Goal: Task Accomplishment & Management: Manage account settings

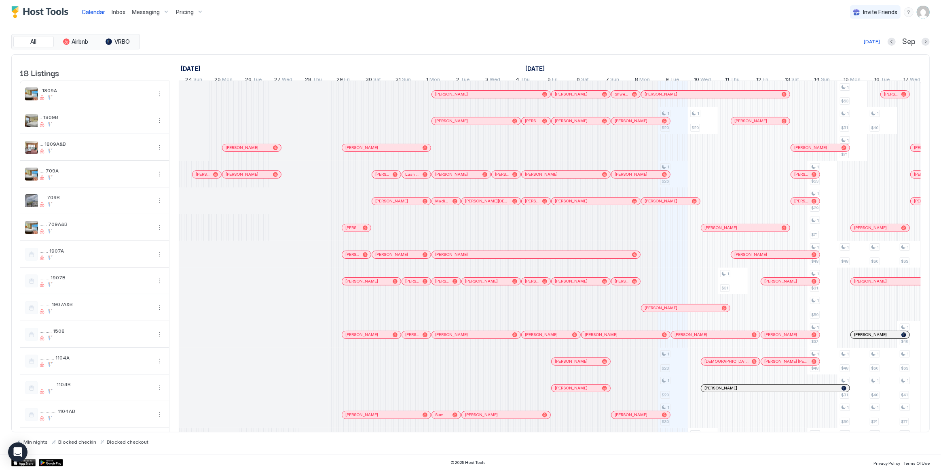
scroll to position [0, 449]
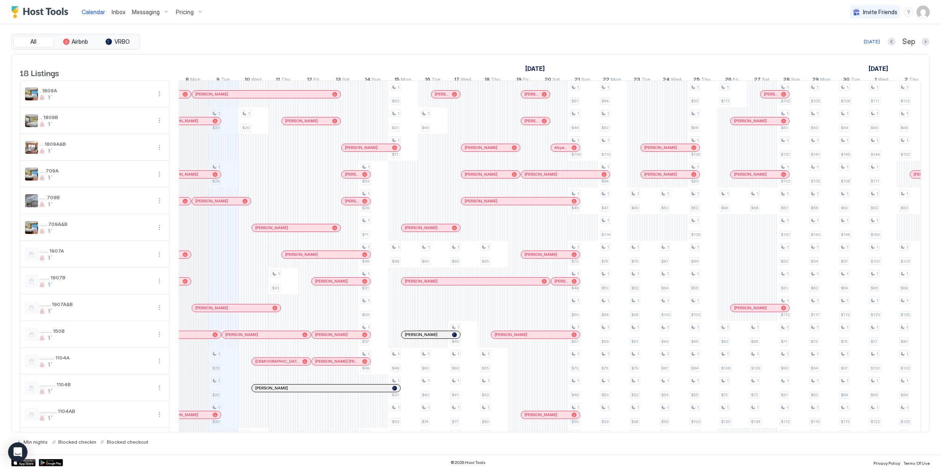
click at [163, 15] on div "Messaging" at bounding box center [151, 12] width 44 height 14
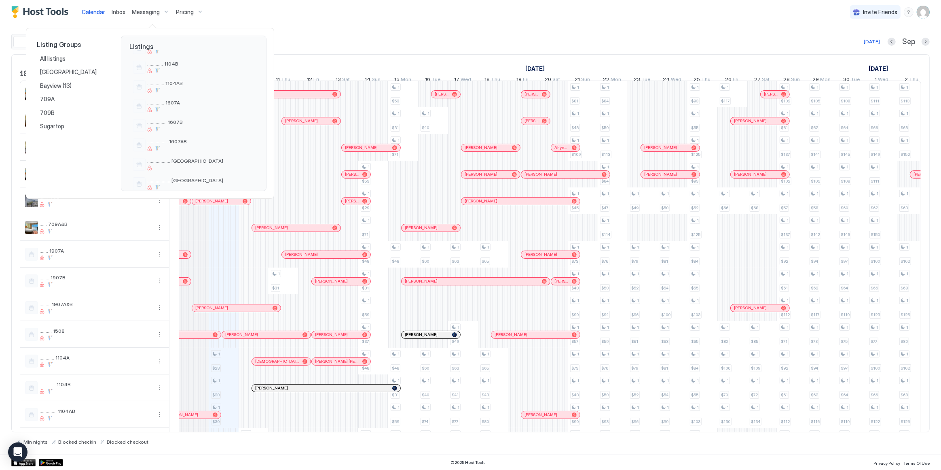
scroll to position [244, 0]
click at [179, 152] on span "................... [GEOGRAPHIC_DATA]" at bounding box center [201, 151] width 108 height 6
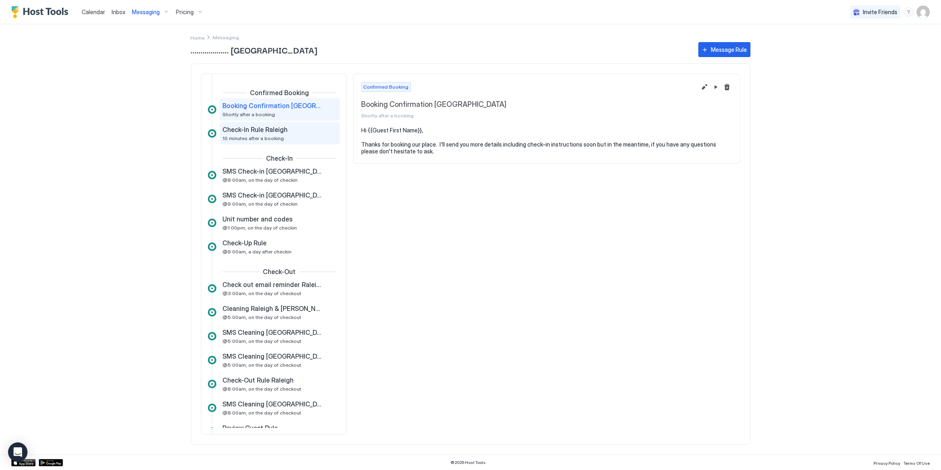
click at [279, 133] on div "Check-In Rule Raleigh 10 minutes after a booking" at bounding box center [274, 133] width 102 height 16
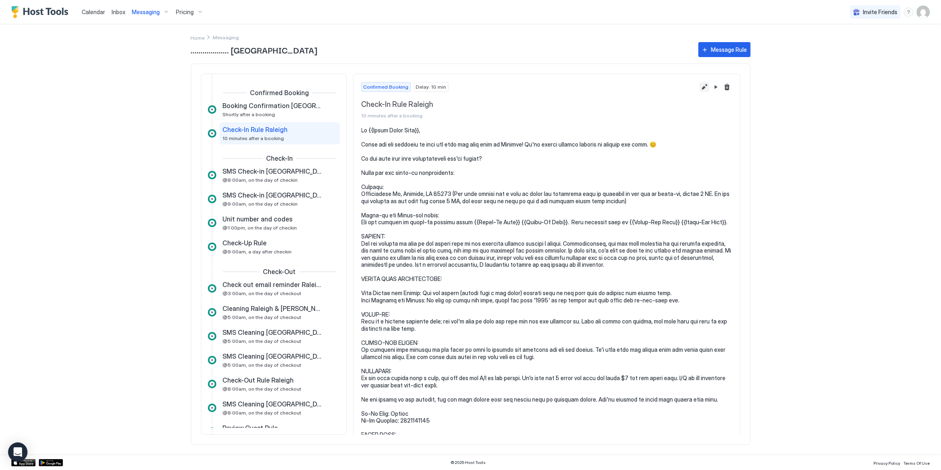
click at [700, 88] on button "Edit message rule" at bounding box center [705, 87] width 10 height 10
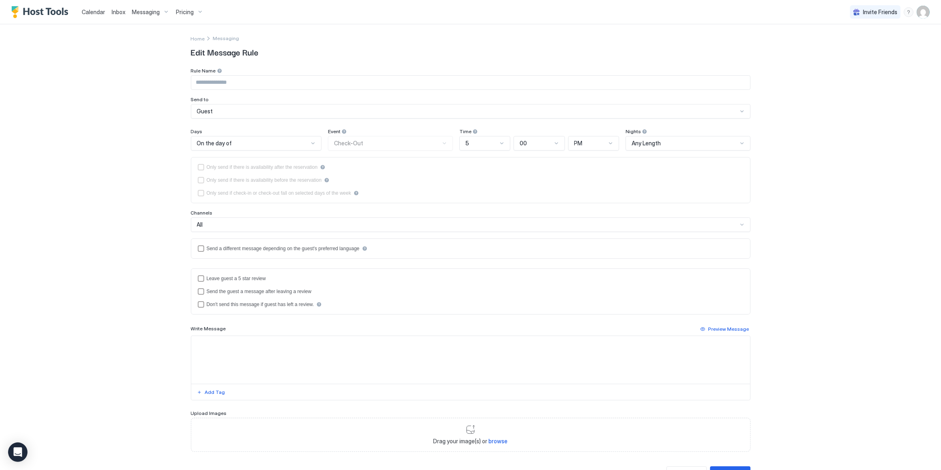
type input "**********"
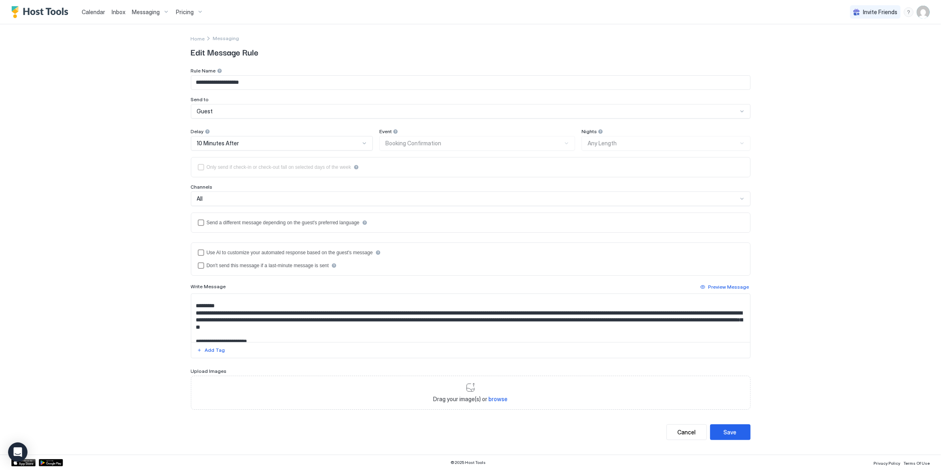
scroll to position [110, 0]
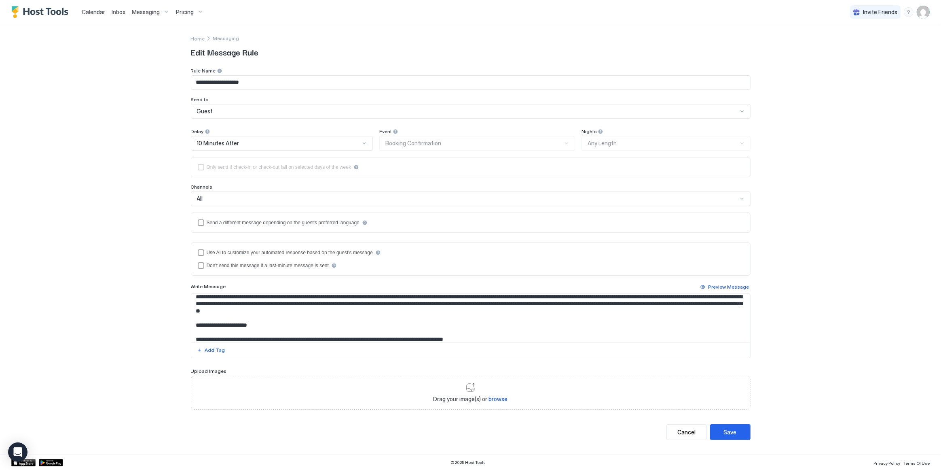
click at [402, 301] on textarea "Input Field" at bounding box center [471, 318] width 560 height 48
click at [216, 322] on textarea "To enrich screen reader interactions, please activate Accessibility in Grammarl…" at bounding box center [471, 318] width 560 height 48
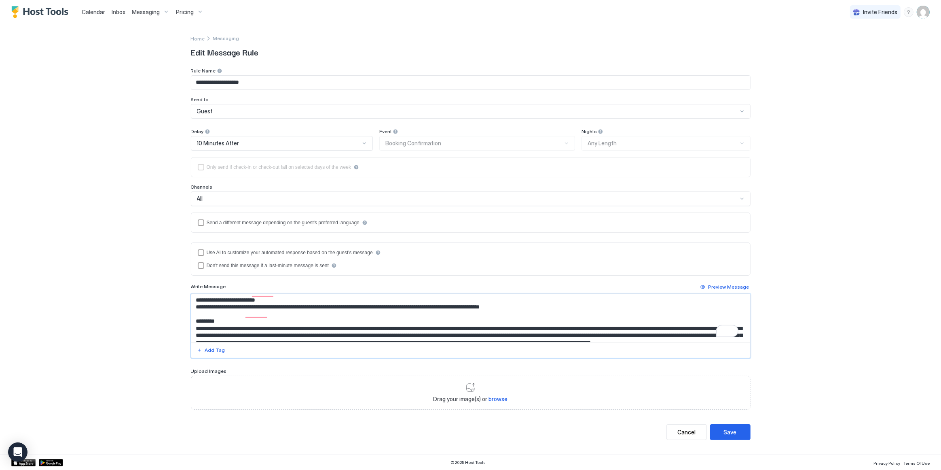
scroll to position [0, 0]
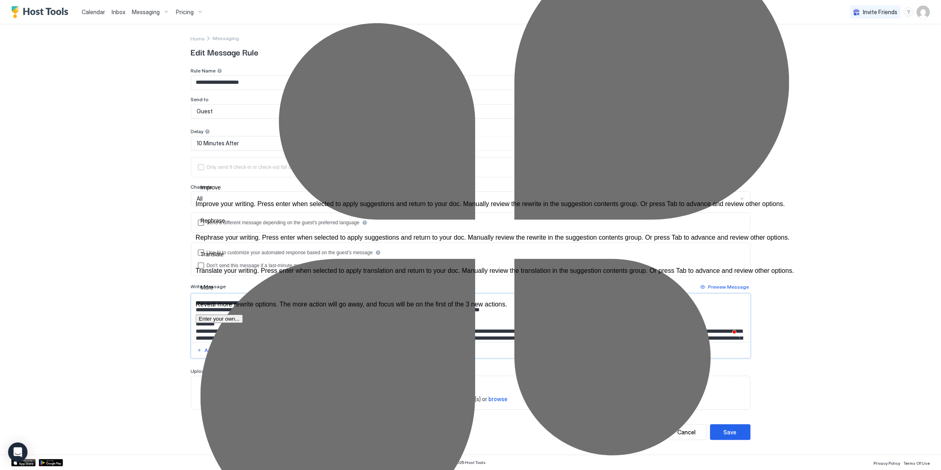
drag, startPoint x: 385, startPoint y: 323, endPoint x: 194, endPoint y: 327, distance: 190.6
click at [194, 327] on div "**********" at bounding box center [471, 236] width 583 height 425
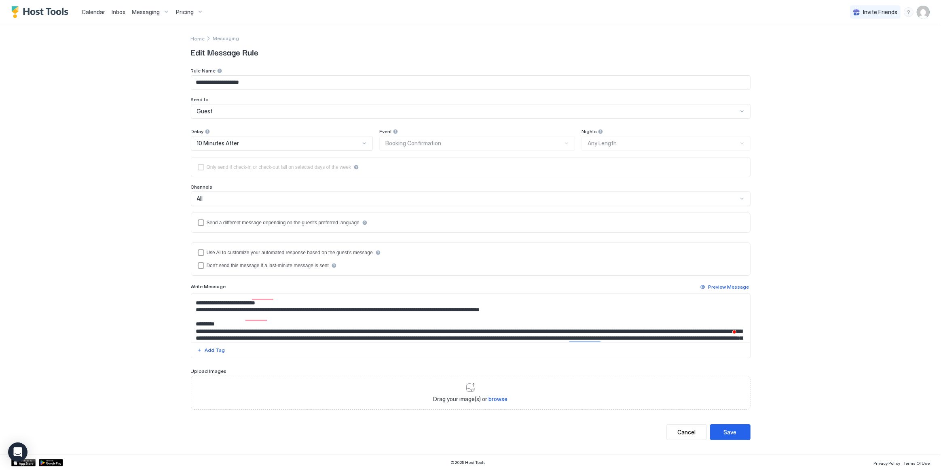
scroll to position [112, 0]
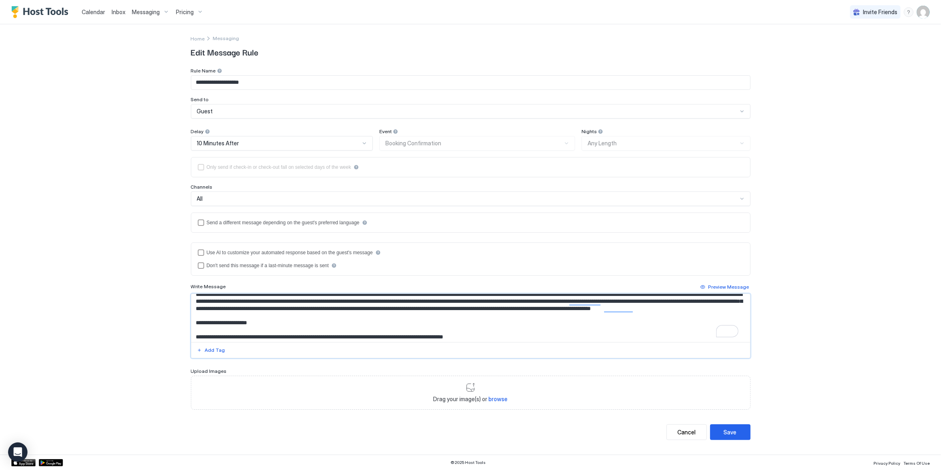
drag, startPoint x: 196, startPoint y: 300, endPoint x: 437, endPoint y: 314, distance: 240.7
click at [437, 314] on textarea "To enrich screen reader interactions, please activate Accessibility in Grammarl…" at bounding box center [471, 318] width 560 height 48
paste textarea "**********"
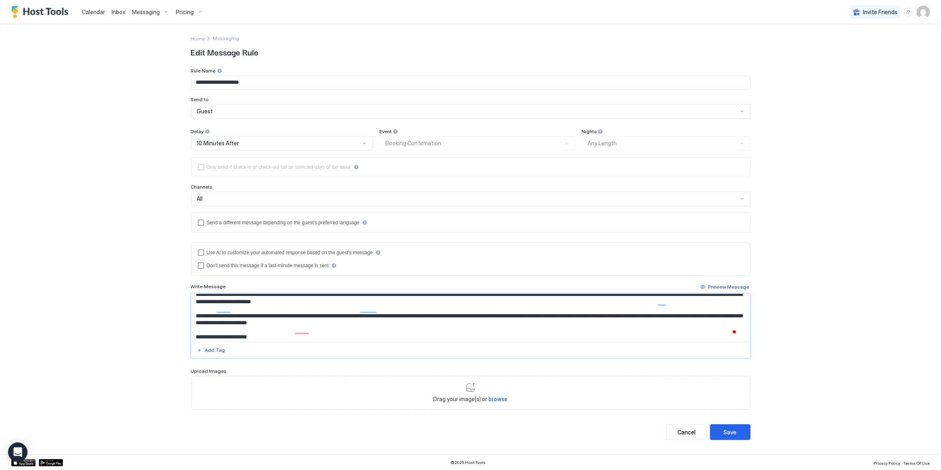
scroll to position [125, 0]
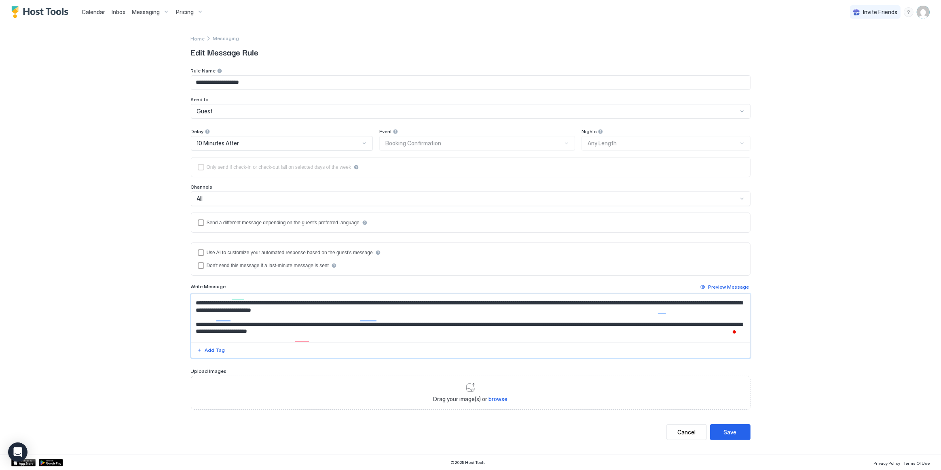
click at [570, 329] on textarea "To enrich screen reader interactions, please activate Accessibility in Grammarl…" at bounding box center [471, 318] width 560 height 48
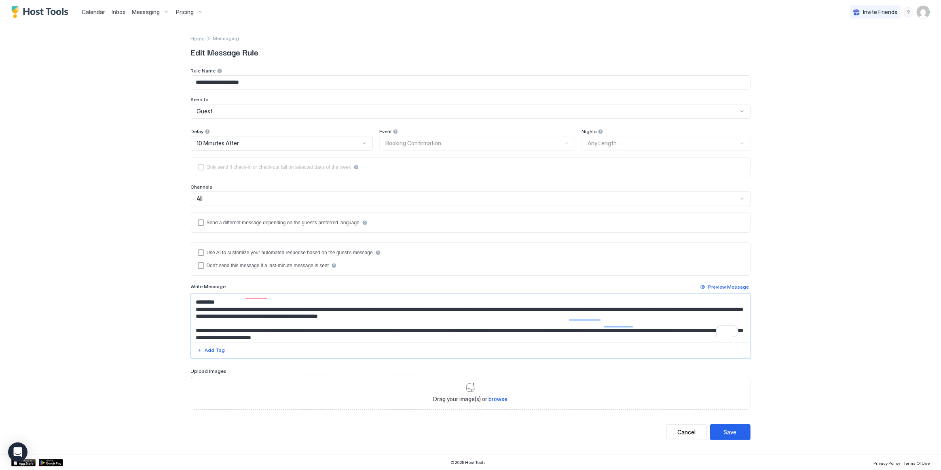
scroll to position [88, 0]
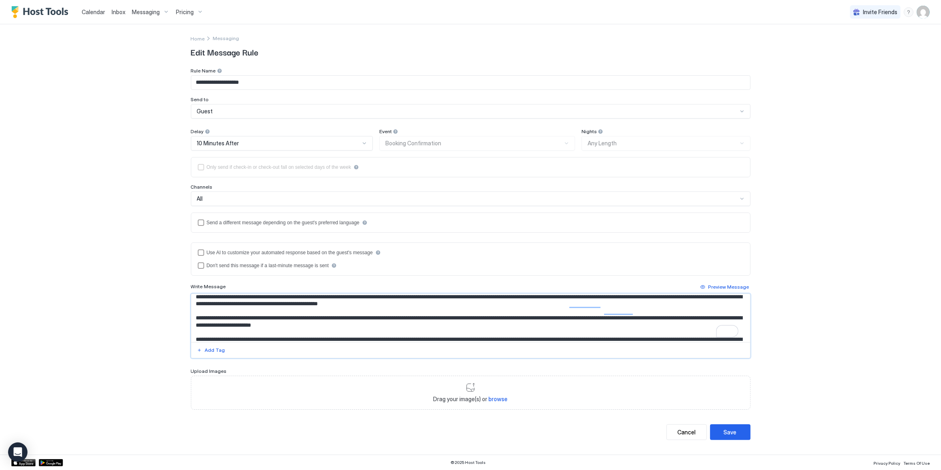
click at [449, 315] on textarea "To enrich screen reader interactions, please activate Accessibility in Grammarl…" at bounding box center [471, 318] width 560 height 48
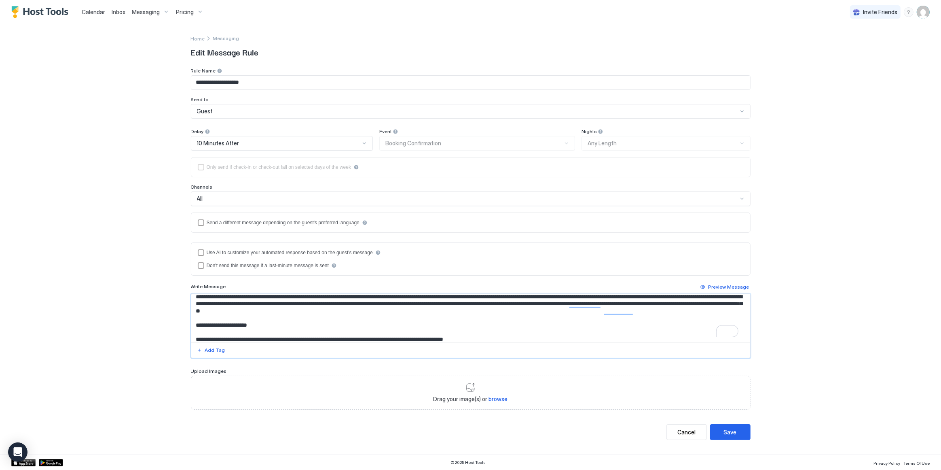
click at [449, 314] on textarea "To enrich screen reader interactions, please activate Accessibility in Grammarl…" at bounding box center [471, 318] width 560 height 48
drag, startPoint x: 209, startPoint y: 305, endPoint x: 201, endPoint y: 303, distance: 8.4
click at [208, 305] on textarea "To enrich screen reader interactions, please activate Accessibility in Grammarl…" at bounding box center [471, 318] width 560 height 48
drag, startPoint x: 197, startPoint y: 302, endPoint x: 435, endPoint y: 317, distance: 238.8
click at [435, 317] on textarea "To enrich screen reader interactions, please activate Accessibility in Grammarl…" at bounding box center [471, 318] width 560 height 48
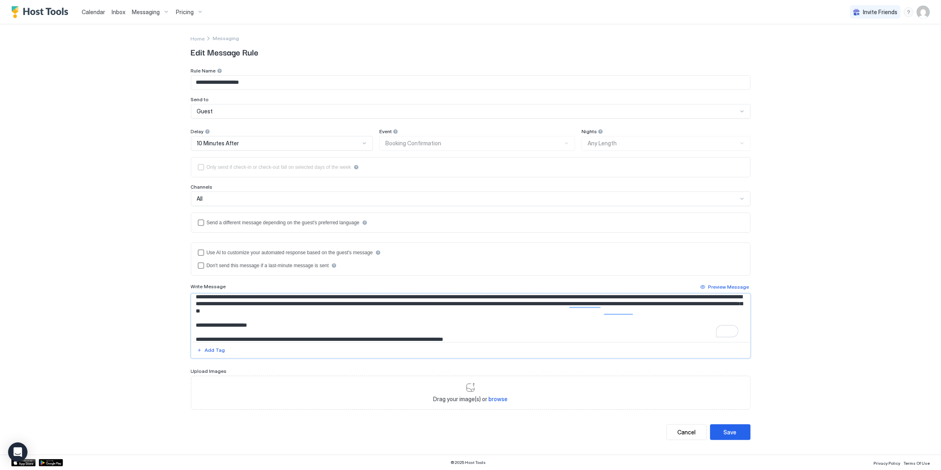
paste textarea "**********"
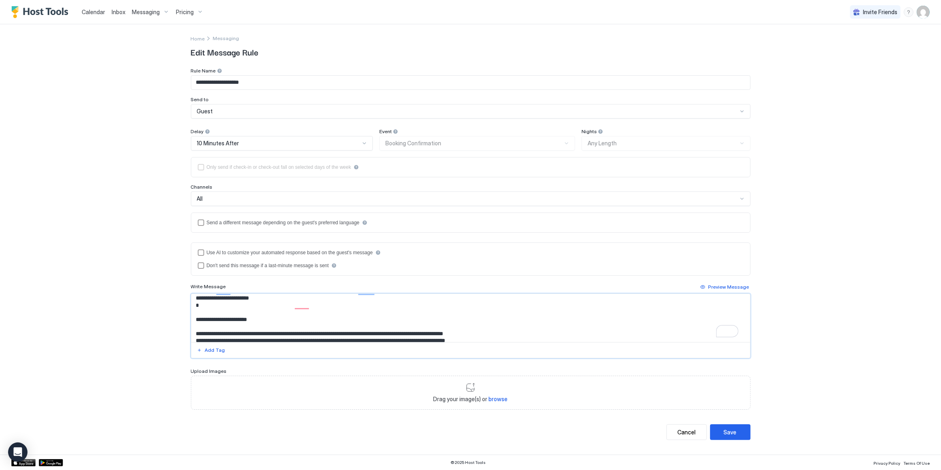
scroll to position [155, 0]
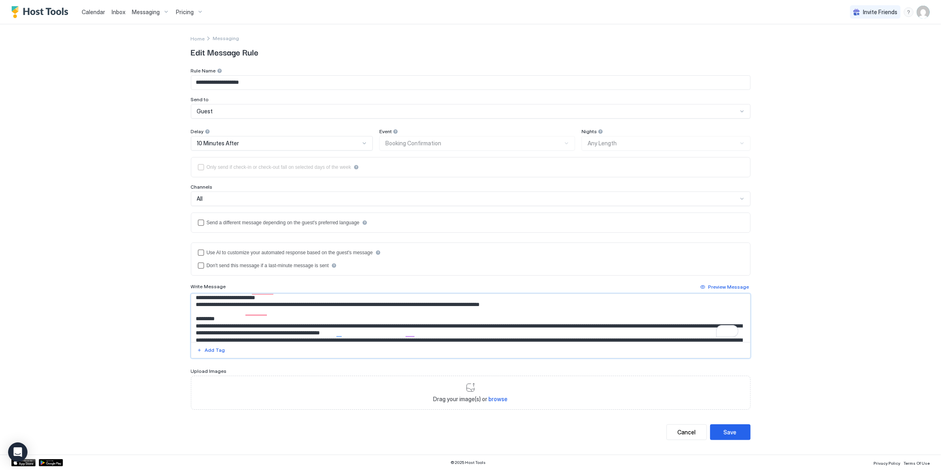
click at [285, 322] on textarea "To enrich screen reader interactions, please activate Accessibility in Grammarl…" at bounding box center [471, 318] width 560 height 48
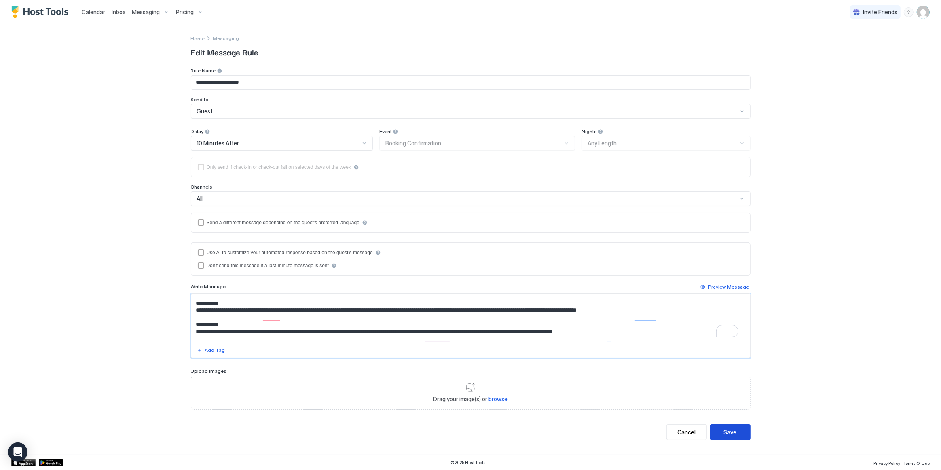
type textarea "**********"
click at [729, 428] on div "Save" at bounding box center [730, 432] width 13 height 8
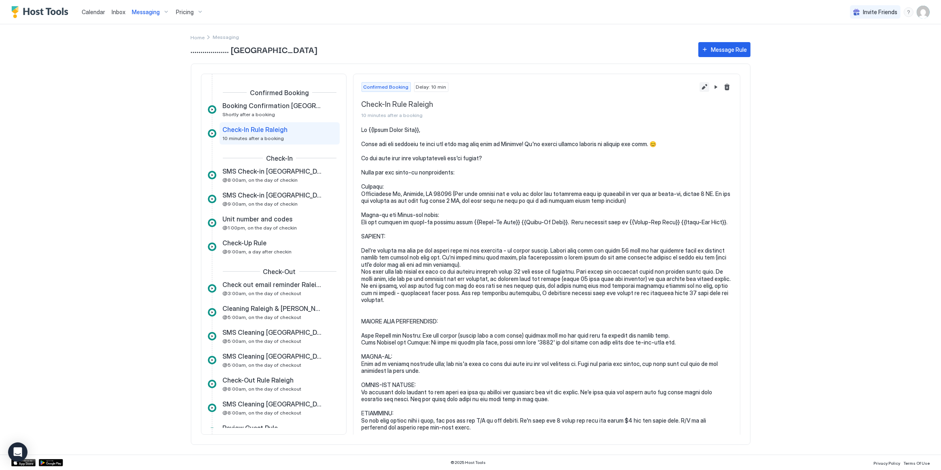
click at [700, 83] on button "Edit message rule" at bounding box center [705, 87] width 10 height 10
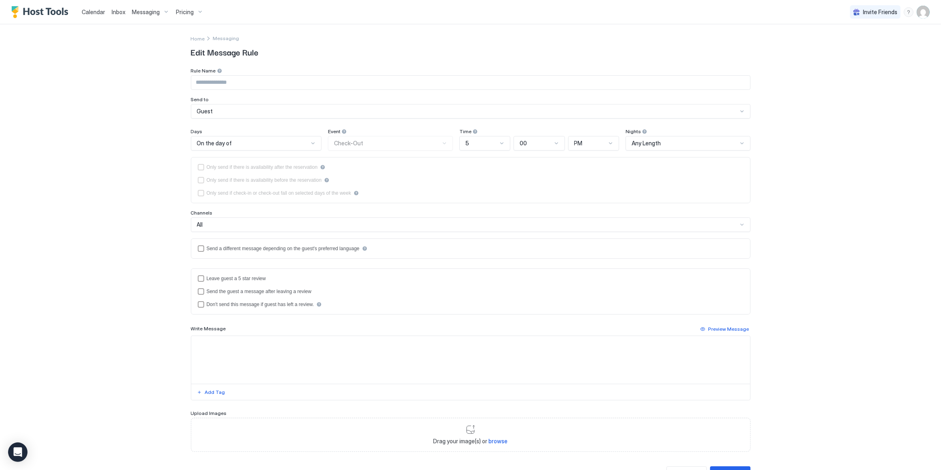
type input "**********"
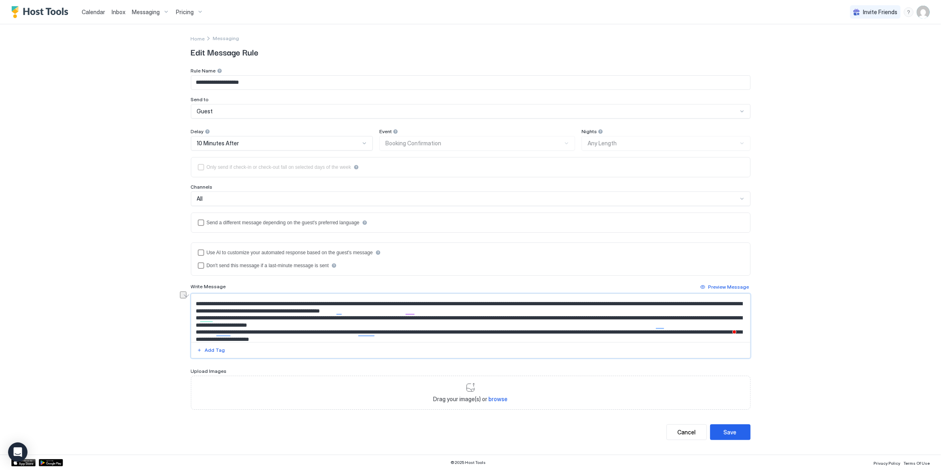
drag, startPoint x: 438, startPoint y: 307, endPoint x: 505, endPoint y: 306, distance: 67.2
click at [505, 306] on textarea "To enrich screen reader interactions, please activate Accessibility in Grammarl…" at bounding box center [471, 318] width 560 height 48
click at [339, 322] on textarea "To enrich screen reader interactions, please activate Accessibility in Grammarl…" at bounding box center [471, 318] width 560 height 48
type textarea "**********"
click at [737, 431] on button "Save" at bounding box center [730, 432] width 40 height 16
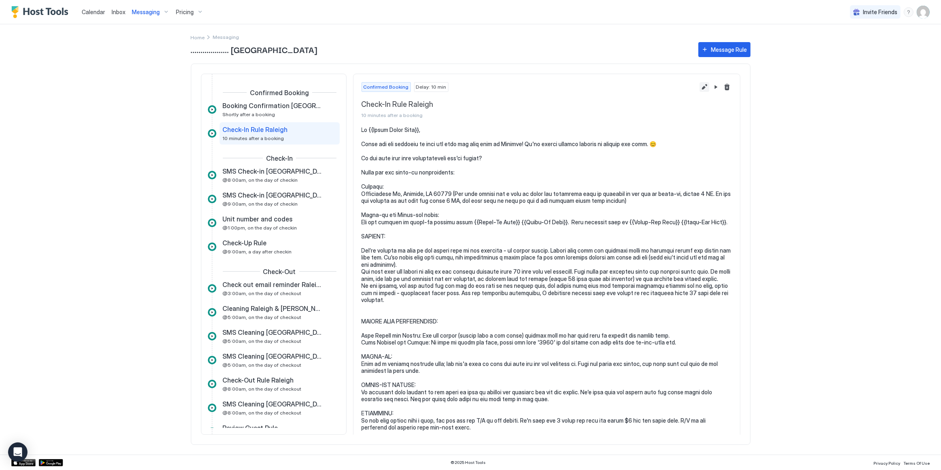
click at [700, 87] on button "Edit message rule" at bounding box center [705, 87] width 10 height 10
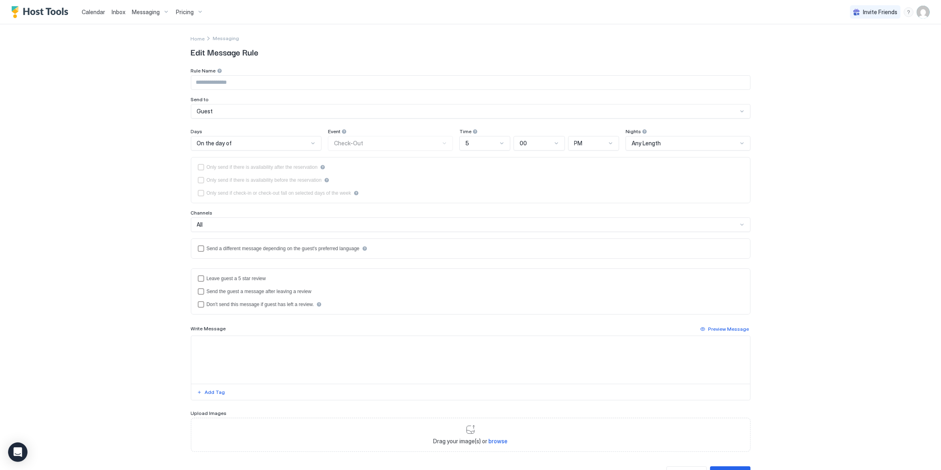
type input "**********"
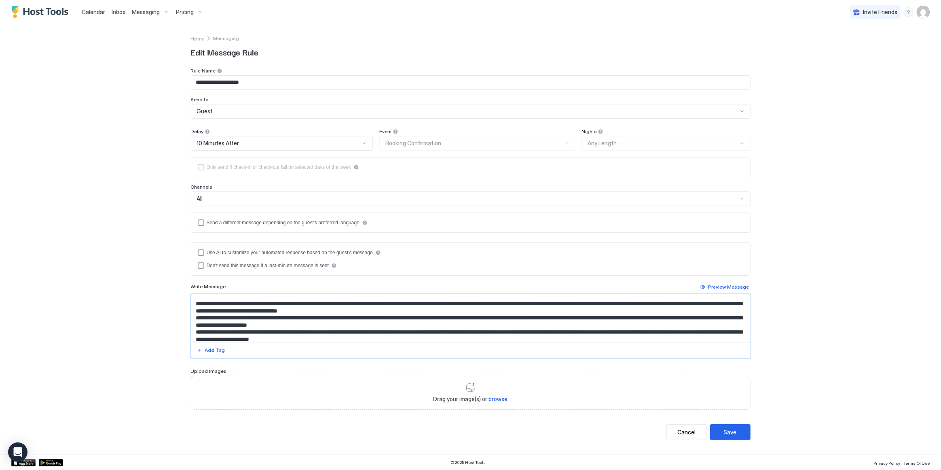
scroll to position [110, 0]
drag, startPoint x: 287, startPoint y: 307, endPoint x: 336, endPoint y: 307, distance: 49.0
click at [336, 307] on textarea "To enrich screen reader interactions, please activate Accessibility in Grammarl…" at bounding box center [471, 318] width 560 height 48
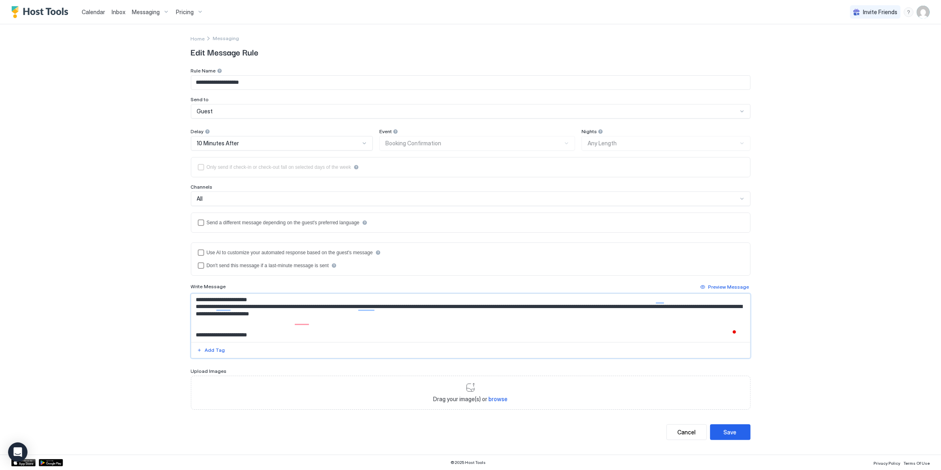
scroll to position [147, 0]
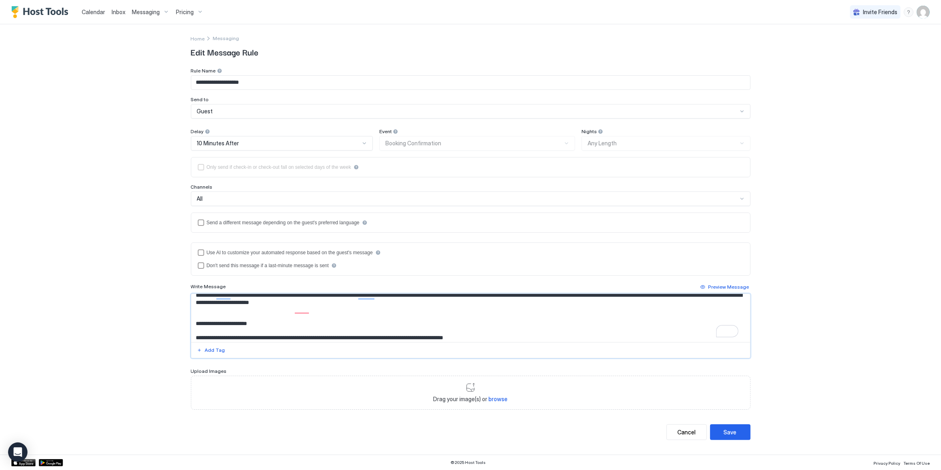
drag, startPoint x: 229, startPoint y: 313, endPoint x: 233, endPoint y: 314, distance: 4.5
click at [229, 313] on textarea "To enrich screen reader interactions, please activate Accessibility in Grammarl…" at bounding box center [471, 318] width 560 height 48
type textarea "**********"
click at [730, 428] on div "Save" at bounding box center [730, 432] width 13 height 8
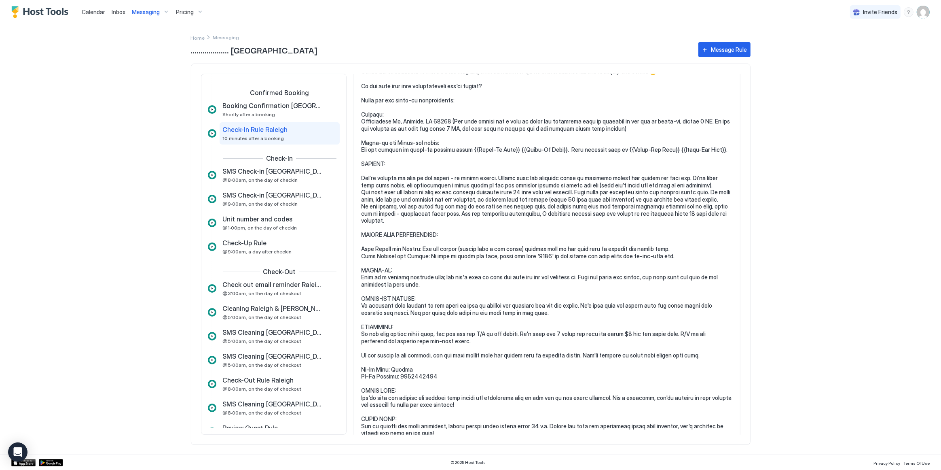
scroll to position [73, 0]
click at [274, 177] on span "@8:00am, on the day of checkin" at bounding box center [260, 180] width 75 height 6
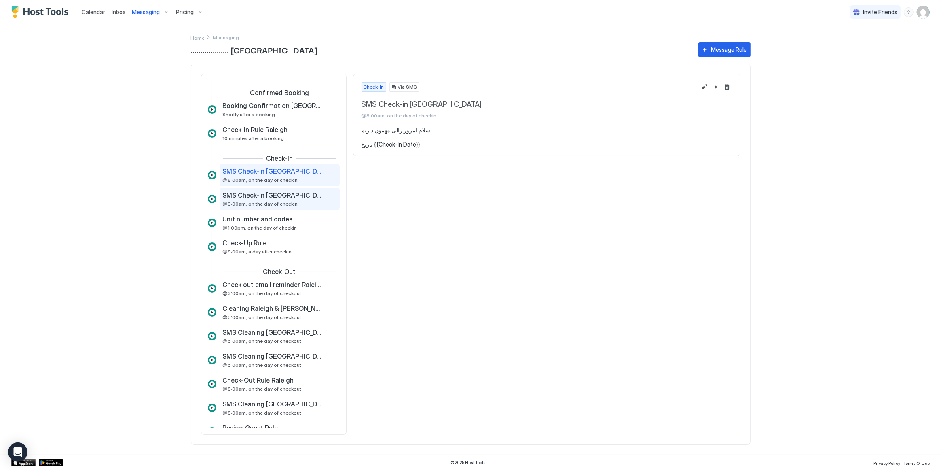
click at [269, 193] on span "SMS Check-in [GEOGRAPHIC_DATA]" at bounding box center [273, 195] width 101 height 8
click at [265, 223] on div "Unit number and codes @1:00pm, on the day of checkin" at bounding box center [274, 223] width 102 height 16
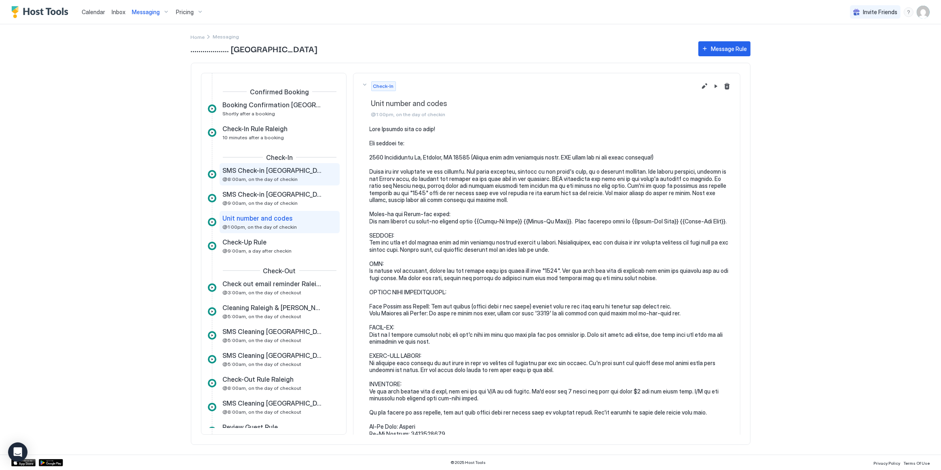
click at [271, 174] on div "SMS Check-in Raleigh @8:00am, on the day of checkin" at bounding box center [274, 174] width 102 height 16
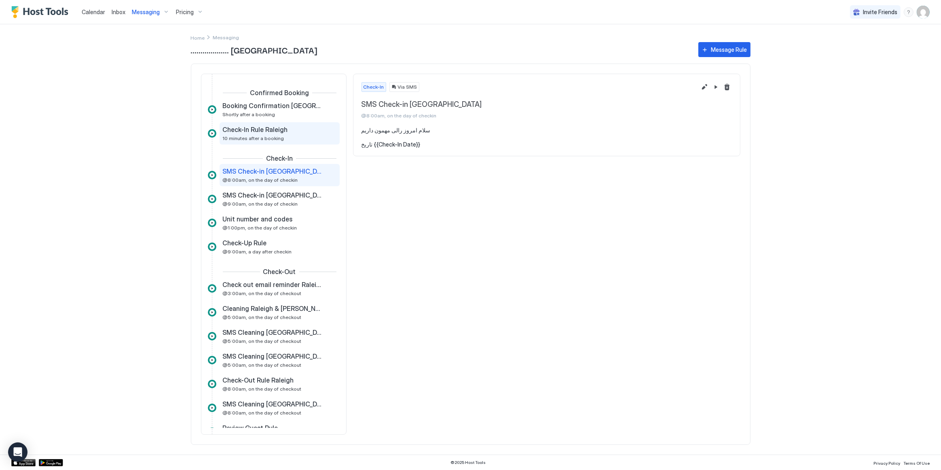
click at [273, 129] on span "Check-In Rule Raleigh" at bounding box center [255, 129] width 65 height 8
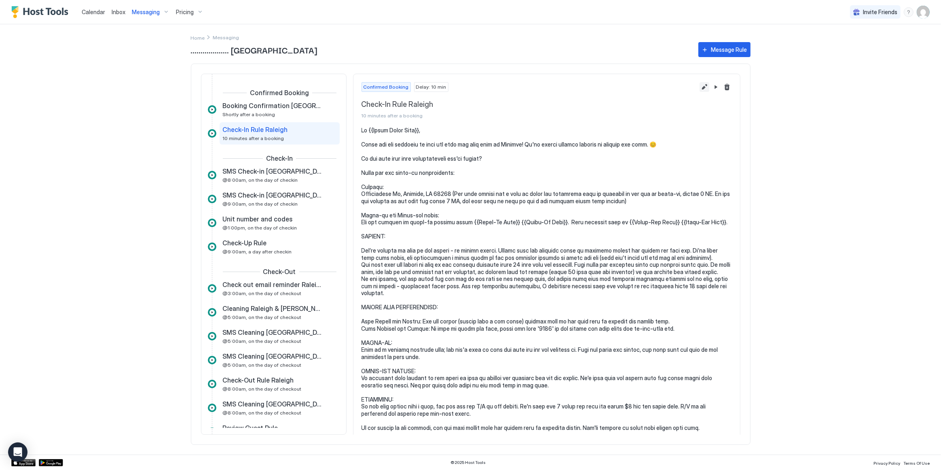
click at [700, 88] on button "Edit message rule" at bounding box center [705, 87] width 10 height 10
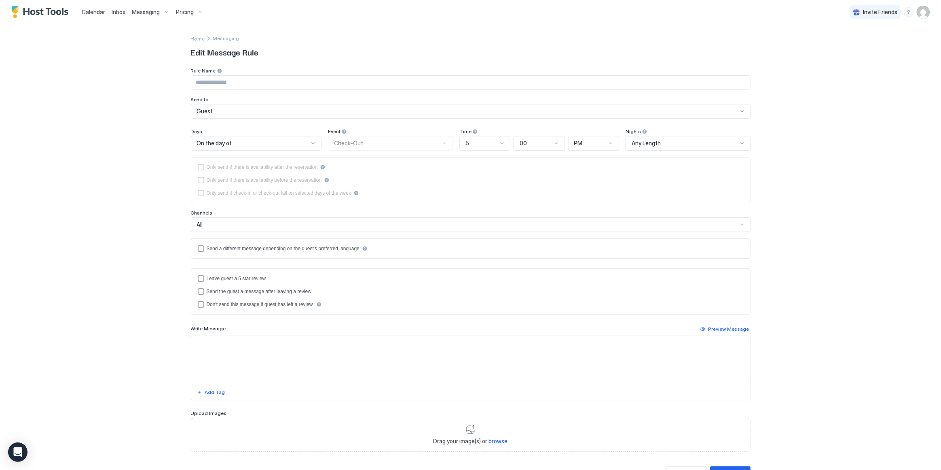
type input "**********"
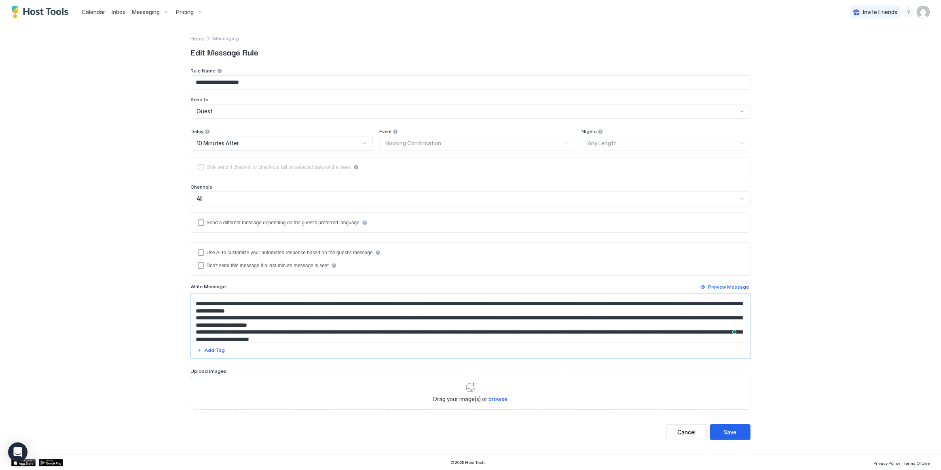
scroll to position [110, 0]
drag, startPoint x: 197, startPoint y: 309, endPoint x: 328, endPoint y: 313, distance: 130.8
click at [320, 316] on textarea "To enrich screen reader interactions, please activate Accessibility in Grammarl…" at bounding box center [471, 318] width 560 height 48
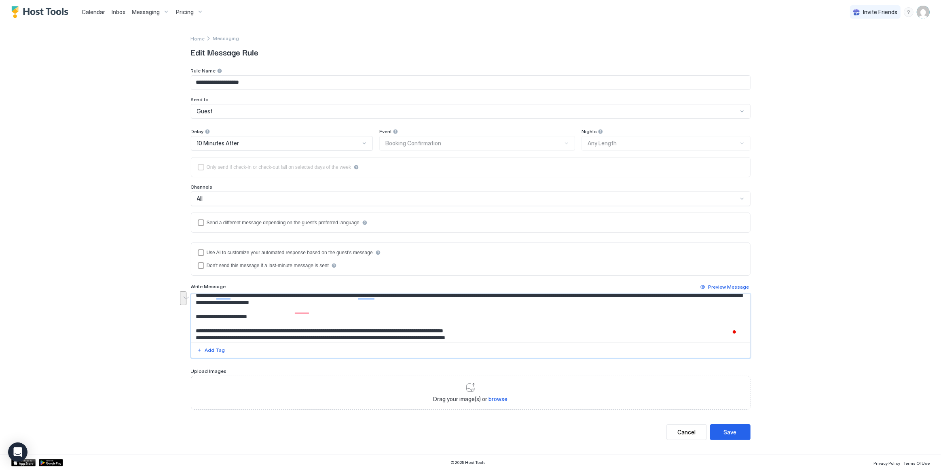
scroll to position [147, 0]
type textarea "**********"
click at [393, 306] on textarea "To enrich screen reader interactions, please activate Accessibility in Grammarl…" at bounding box center [471, 318] width 560 height 48
click at [686, 430] on div "Cancel" at bounding box center [687, 432] width 18 height 8
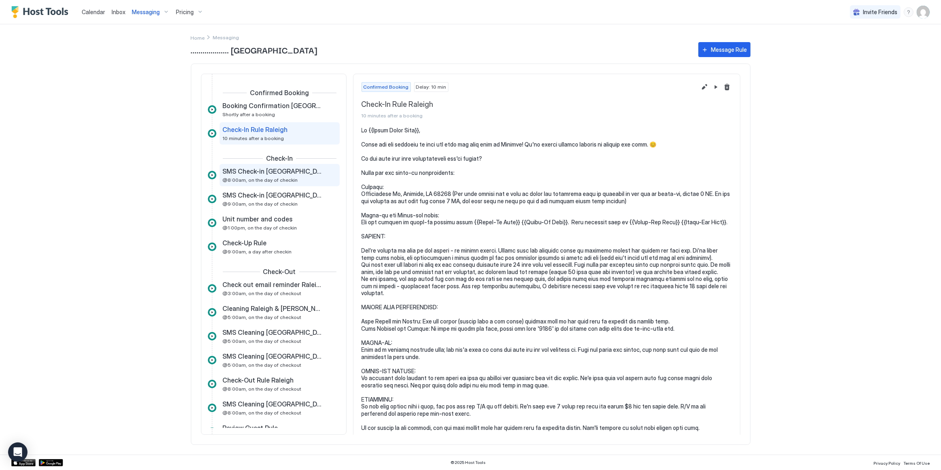
click at [272, 172] on span "SMS Check-in [GEOGRAPHIC_DATA]" at bounding box center [273, 171] width 101 height 8
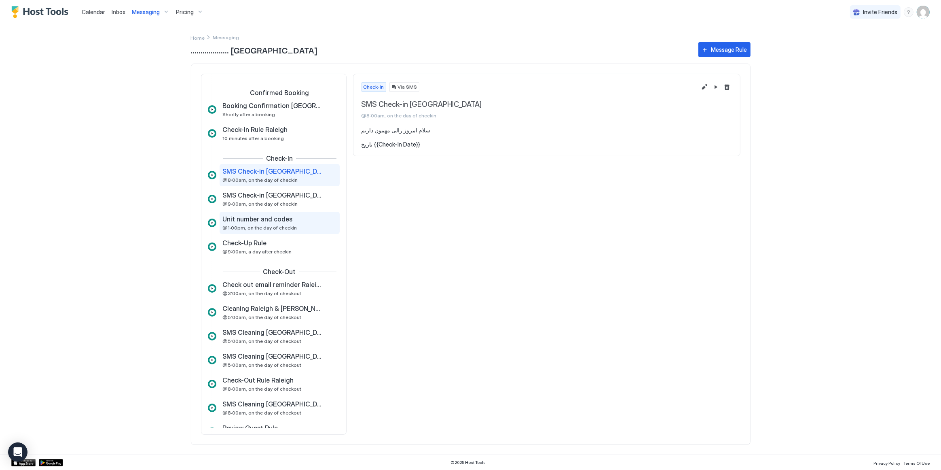
click at [276, 217] on span "Unit number and codes" at bounding box center [258, 219] width 70 height 8
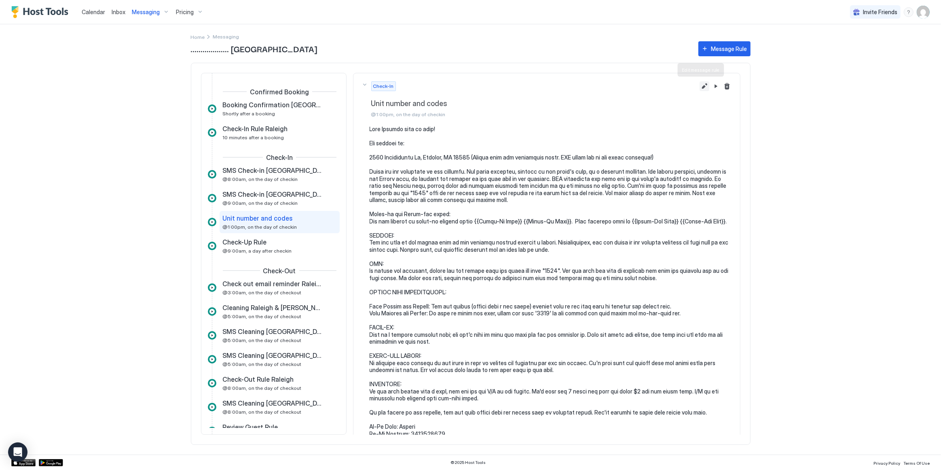
click at [700, 84] on button "Edit message rule" at bounding box center [705, 86] width 10 height 10
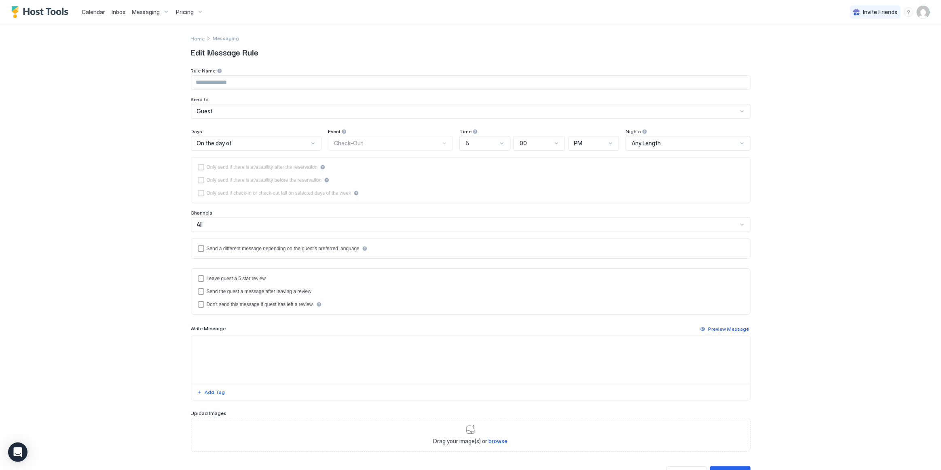
type input "**********"
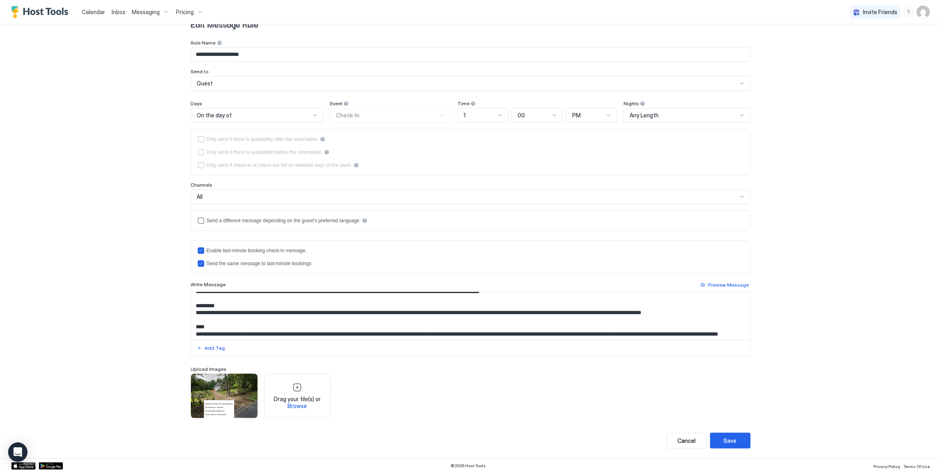
scroll to position [73, 0]
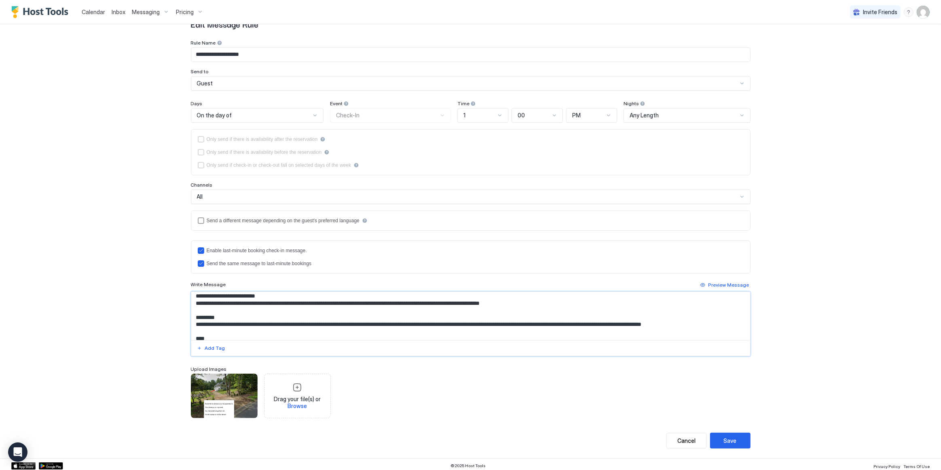
click at [242, 320] on textarea "To enrich screen reader interactions, please activate Accessibility in Grammarl…" at bounding box center [471, 316] width 560 height 48
click at [241, 320] on textarea "To enrich screen reader interactions, please activate Accessibility in Grammarl…" at bounding box center [471, 316] width 560 height 48
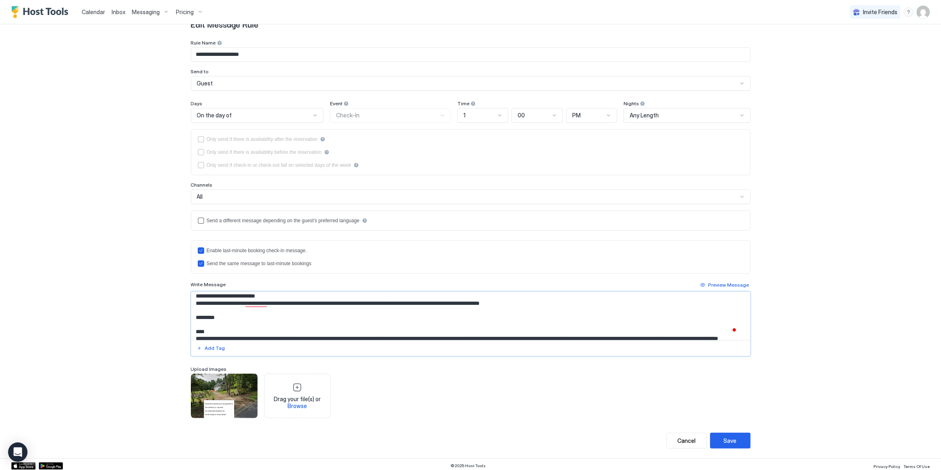
paste textarea "**********"
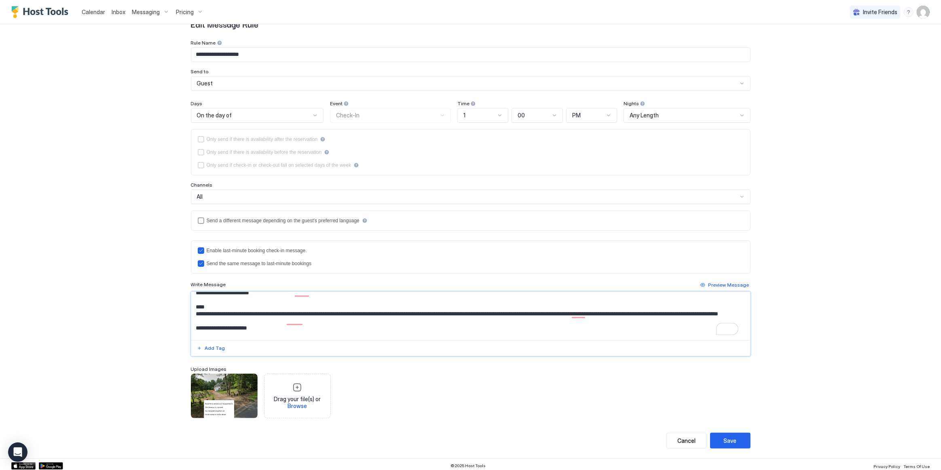
scroll to position [115, 0]
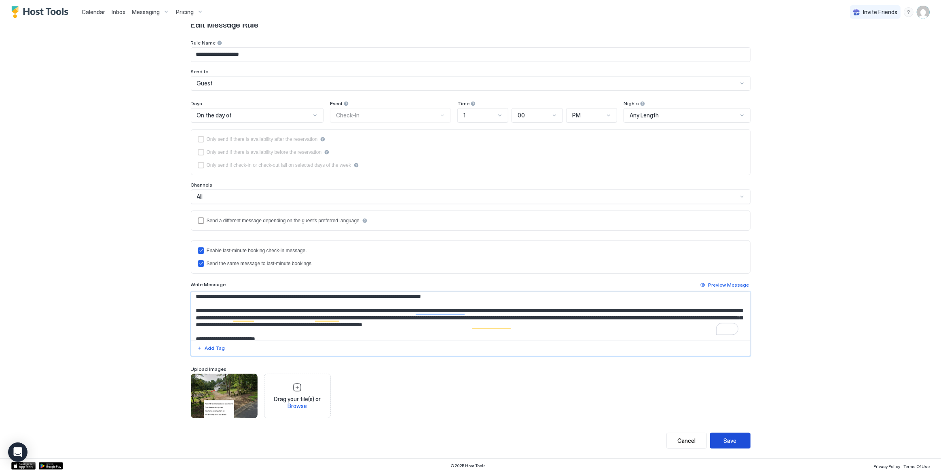
type textarea "**********"
click at [727, 443] on button "Save" at bounding box center [730, 441] width 40 height 16
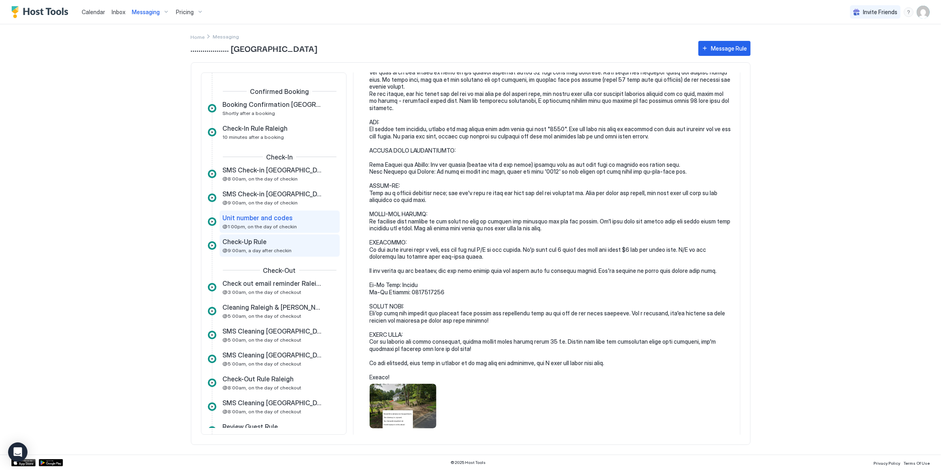
click at [278, 242] on div "Check-Up Rule" at bounding box center [274, 241] width 102 height 8
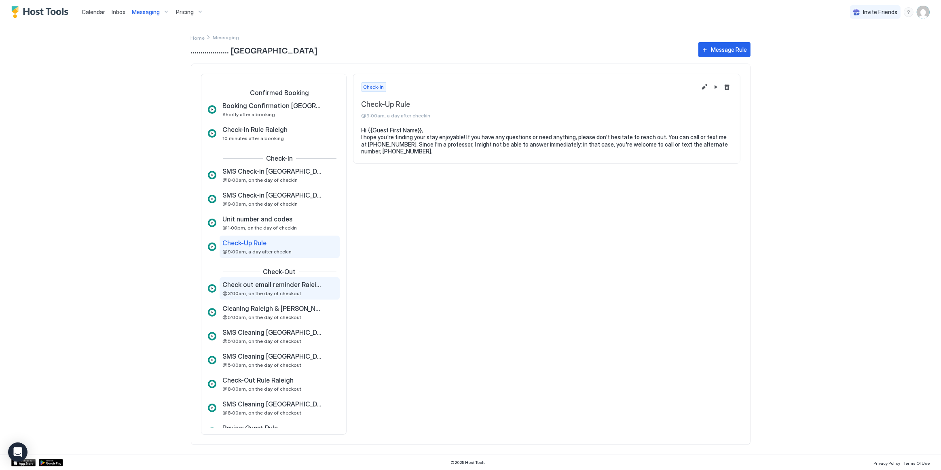
click at [252, 291] on span "@3:00am, on the day of checkout" at bounding box center [262, 293] width 79 height 6
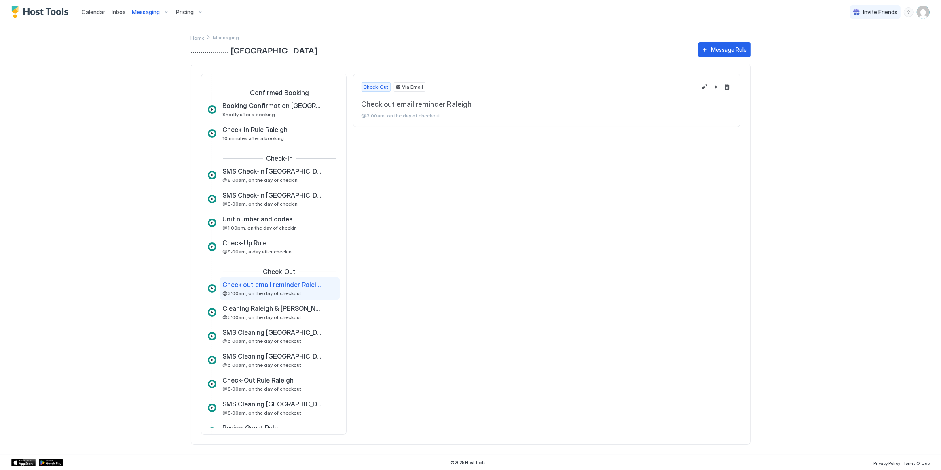
scroll to position [34, 0]
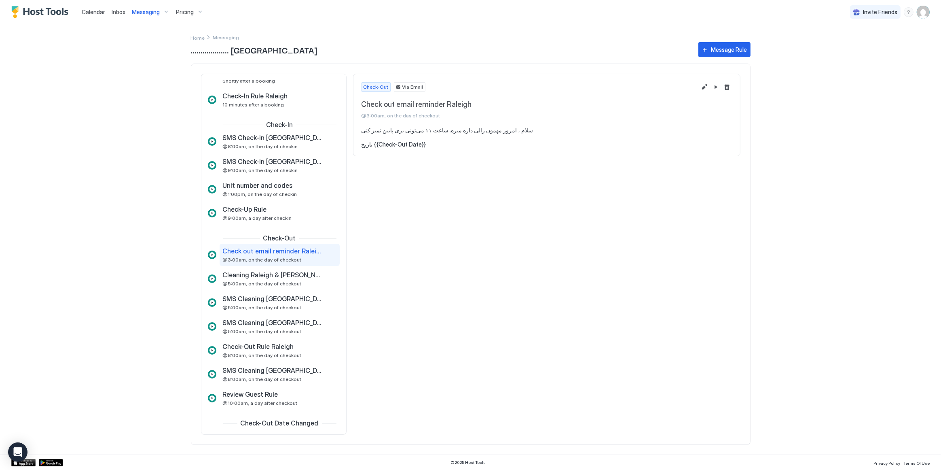
click at [91, 11] on span "Calendar" at bounding box center [93, 11] width 23 height 7
